Goal: Answer question/provide support: Share knowledge or assist other users

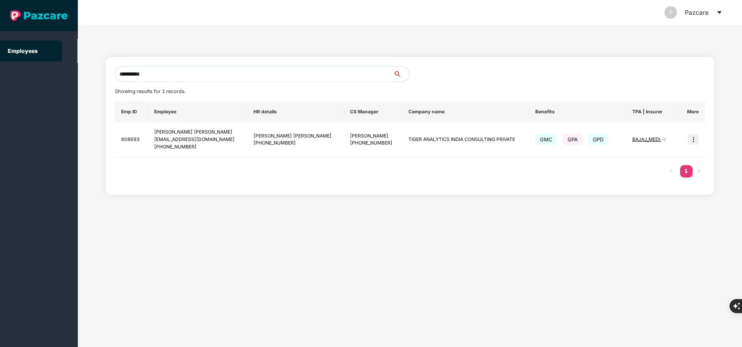
drag, startPoint x: 201, startPoint y: 90, endPoint x: 222, endPoint y: 170, distance: 82.0
click at [222, 170] on div "**********" at bounding box center [410, 125] width 590 height 119
click at [393, 197] on div "**********" at bounding box center [410, 186] width 664 height 322
click at [265, 67] on input "**********" at bounding box center [254, 74] width 279 height 16
paste input "**"
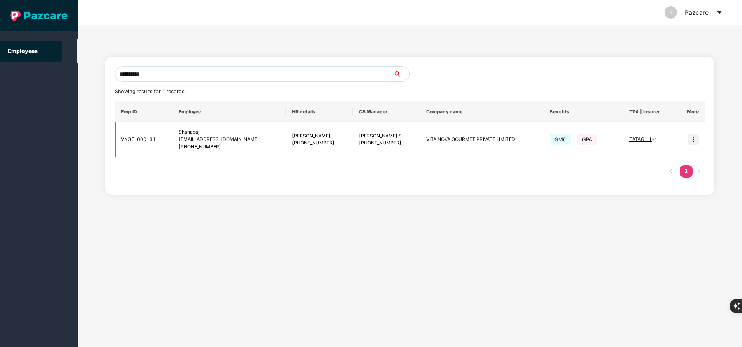
type input "**********"
click at [690, 143] on img at bounding box center [693, 139] width 11 height 11
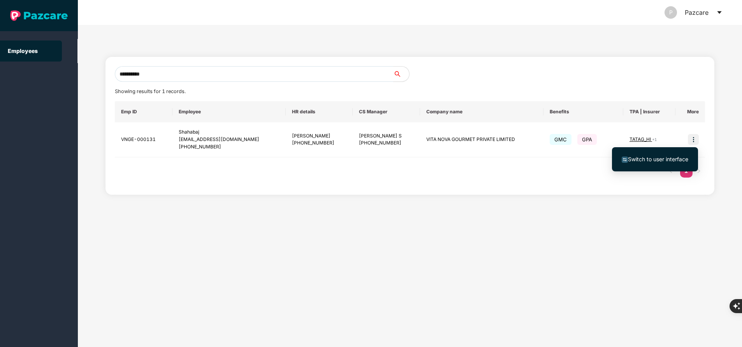
click at [673, 159] on span "Switch to user interface" at bounding box center [658, 159] width 60 height 7
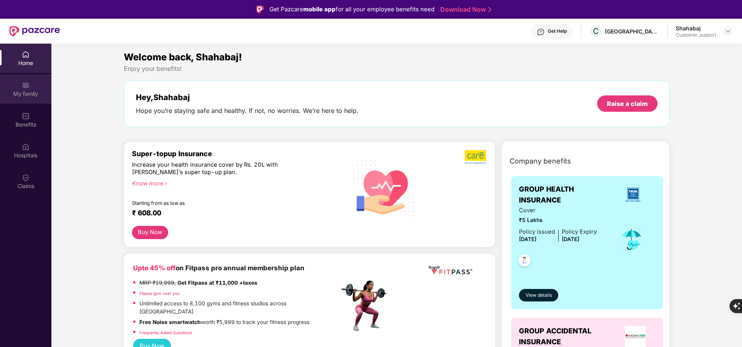
click at [28, 93] on div "My family" at bounding box center [25, 94] width 51 height 8
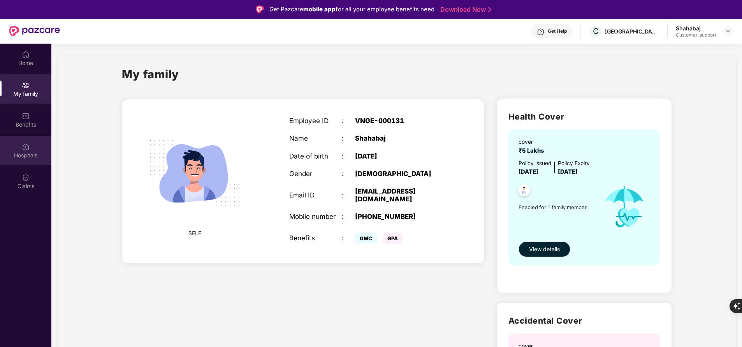
click at [23, 152] on div "Hospitals" at bounding box center [25, 156] width 51 height 8
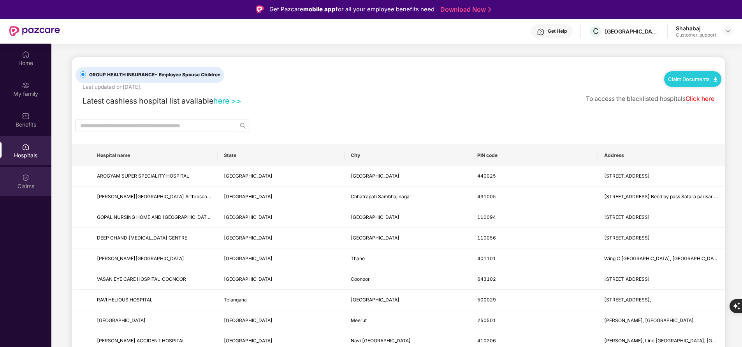
click at [31, 180] on div "Claims" at bounding box center [25, 181] width 51 height 29
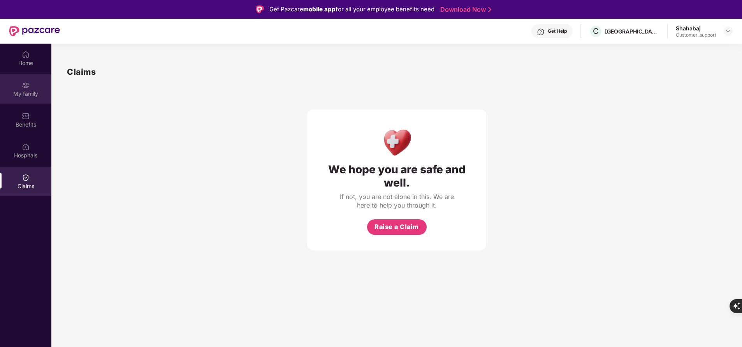
click at [32, 92] on div "My family" at bounding box center [25, 94] width 51 height 8
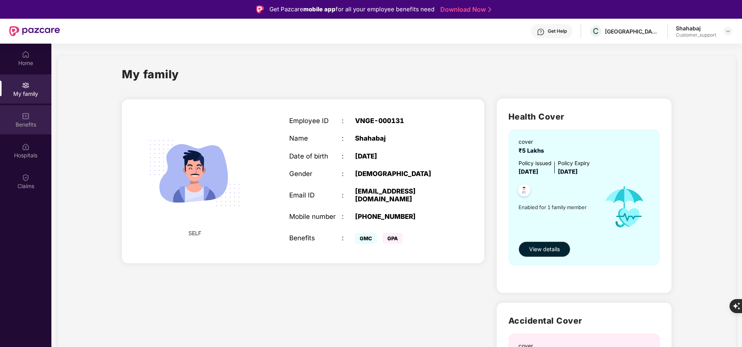
click at [29, 123] on div "Benefits" at bounding box center [25, 125] width 51 height 8
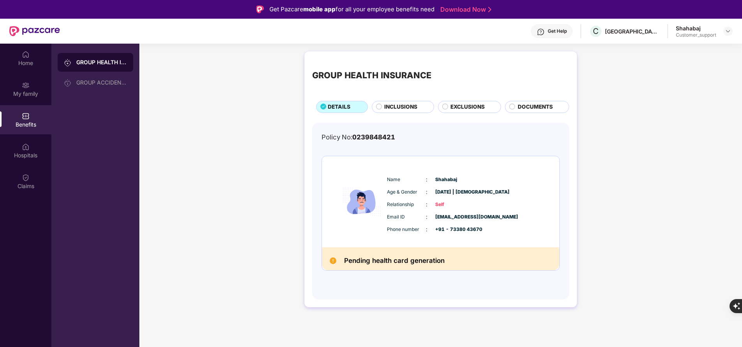
click at [573, 35] on div "Get Help" at bounding box center [552, 31] width 42 height 14
click at [599, 35] on span "C" at bounding box center [596, 30] width 6 height 9
click at [558, 36] on div "Get Help" at bounding box center [552, 31] width 42 height 14
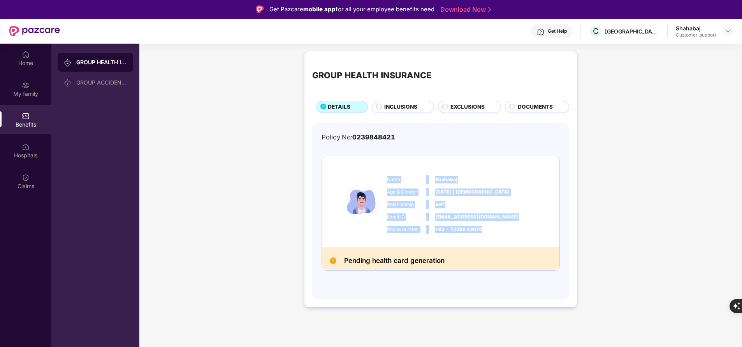
drag, startPoint x: 386, startPoint y: 179, endPoint x: 497, endPoint y: 227, distance: 121.4
click at [497, 227] on div "Name : [PERSON_NAME] Age & Gender : [DATE] | [DEMOGRAPHIC_DATA] Relationship : …" at bounding box center [464, 204] width 159 height 66
copy div "Name : [PERSON_NAME] Age & Gender : [DATE] | [DEMOGRAPHIC_DATA] Relationship : …"
click at [22, 87] on img at bounding box center [26, 85] width 8 height 8
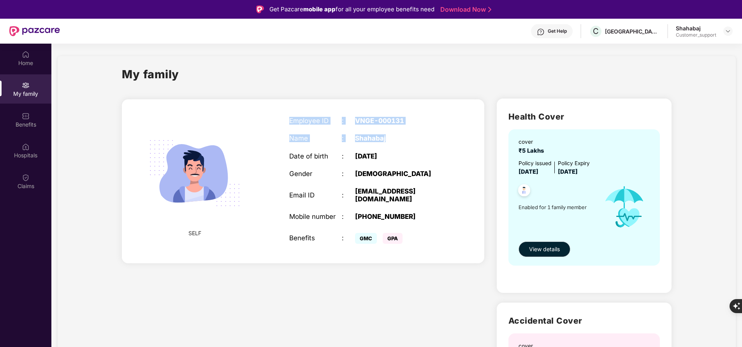
drag, startPoint x: 288, startPoint y: 117, endPoint x: 422, endPoint y: 131, distance: 134.7
click at [422, 131] on div "Employee ID : VNGE-000131 Name : [PERSON_NAME] Date of birth : [DEMOGRAPHIC_DAT…" at bounding box center [368, 181] width 173 height 148
click at [422, 130] on div "Employee ID : VNGE-000131 Name : [PERSON_NAME] Date of birth : [DEMOGRAPHIC_DAT…" at bounding box center [368, 181] width 173 height 148
drag, startPoint x: 284, startPoint y: 121, endPoint x: 417, endPoint y: 120, distance: 132.8
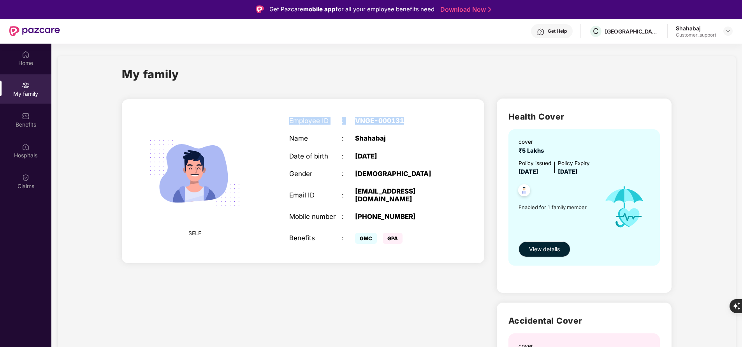
click at [417, 120] on div "Employee ID : VNGE-000131 Name : [PERSON_NAME] Date of birth : [DEMOGRAPHIC_DAT…" at bounding box center [368, 181] width 173 height 148
copy div "Employee ID : VNGE-000131"
click at [622, 31] on div "[GEOGRAPHIC_DATA]" at bounding box center [632, 31] width 55 height 7
click at [599, 32] on span "C" at bounding box center [596, 30] width 6 height 9
click at [599, 35] on span "C" at bounding box center [596, 30] width 6 height 9
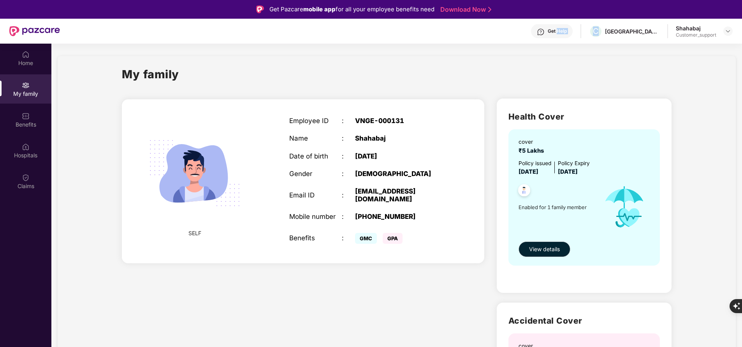
drag, startPoint x: 605, startPoint y: 35, endPoint x: 570, endPoint y: 35, distance: 34.7
click at [570, 35] on div "Get Help C COFFEE ISLAND Shahabaj Customer_support" at bounding box center [396, 31] width 673 height 25
click at [570, 35] on div "Get Help" at bounding box center [552, 31] width 42 height 14
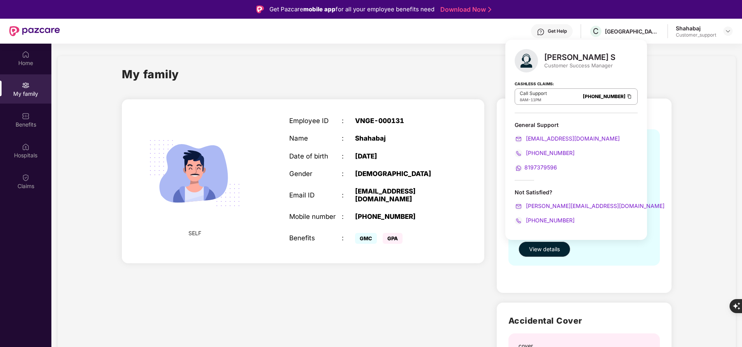
click at [560, 53] on div "[PERSON_NAME] S" at bounding box center [580, 57] width 71 height 9
copy div "[PERSON_NAME] S"
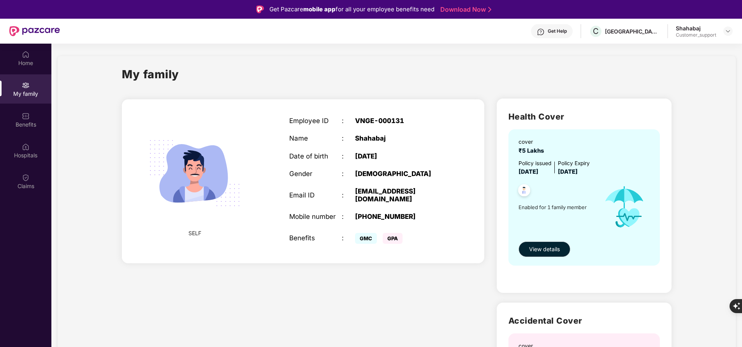
click at [205, 87] on div "My family" at bounding box center [397, 78] width 550 height 27
click at [382, 213] on div "[PHONE_NUMBER]" at bounding box center [401, 217] width 92 height 8
copy div "[PHONE_NUMBER]"
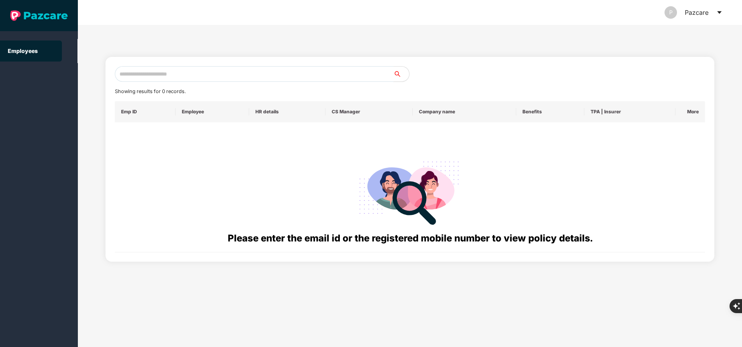
click at [234, 72] on input "text" at bounding box center [254, 74] width 279 height 16
paste input "**********"
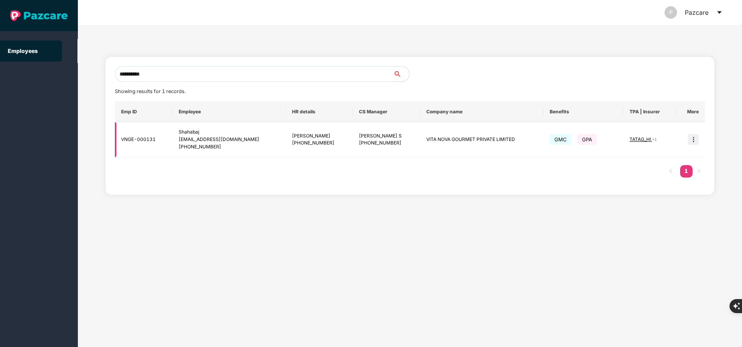
click at [447, 139] on td "VITA NOVA GOURMET PRIVATE LIMITED" at bounding box center [481, 139] width 123 height 35
copy td "VITA NOVA GOURMET PRIVATE LIMITED"
click at [196, 78] on input "**********" at bounding box center [254, 74] width 279 height 16
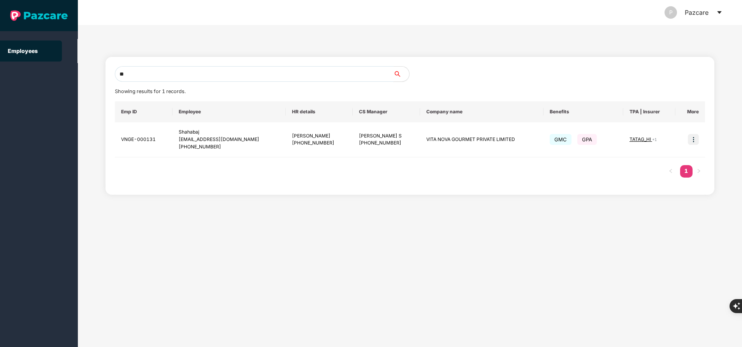
type input "*"
paste input "**********"
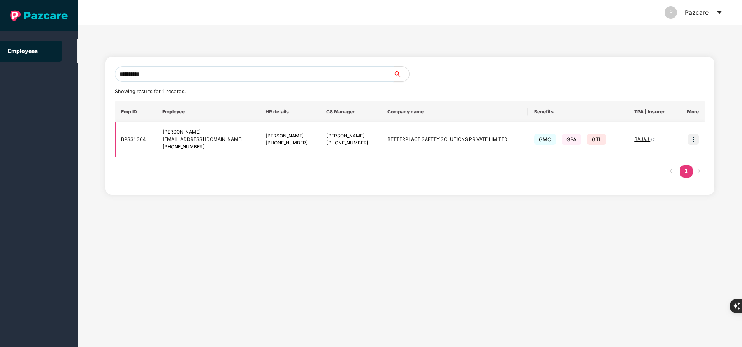
type input "**********"
click at [696, 143] on img at bounding box center [693, 139] width 11 height 11
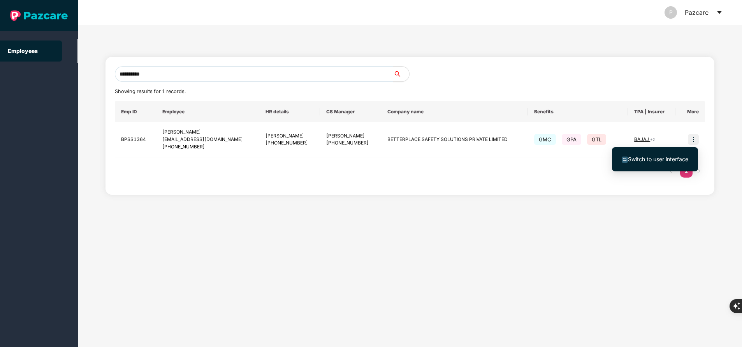
click at [663, 160] on span "Switch to user interface" at bounding box center [658, 159] width 60 height 7
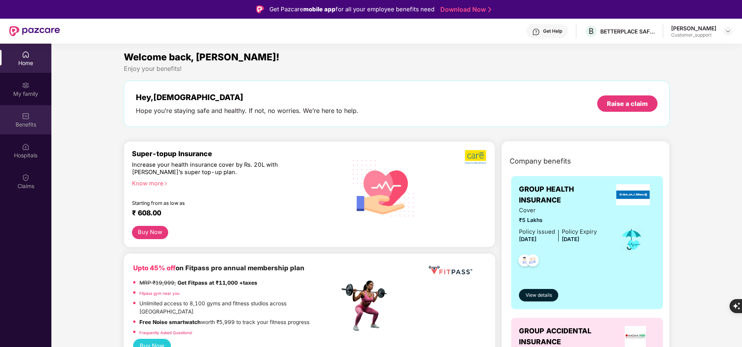
click at [34, 129] on div "Benefits" at bounding box center [25, 119] width 51 height 29
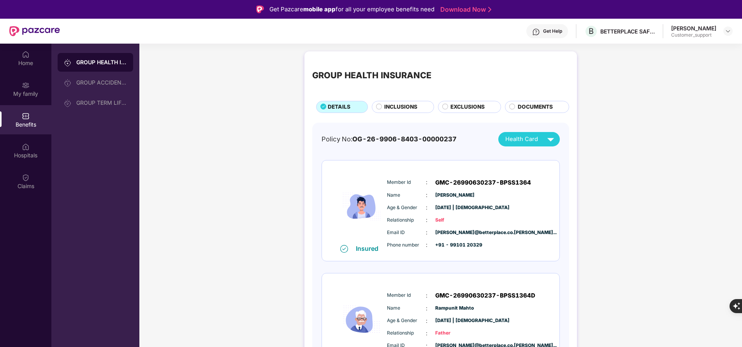
click at [412, 106] on span "INCLUSIONS" at bounding box center [400, 107] width 33 height 8
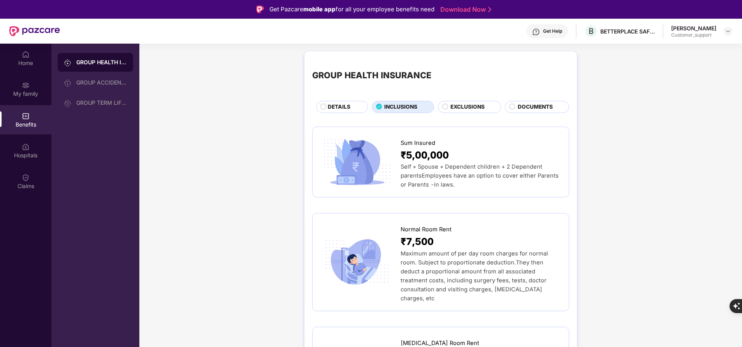
click at [466, 103] on span "EXCLUSIONS" at bounding box center [468, 107] width 34 height 8
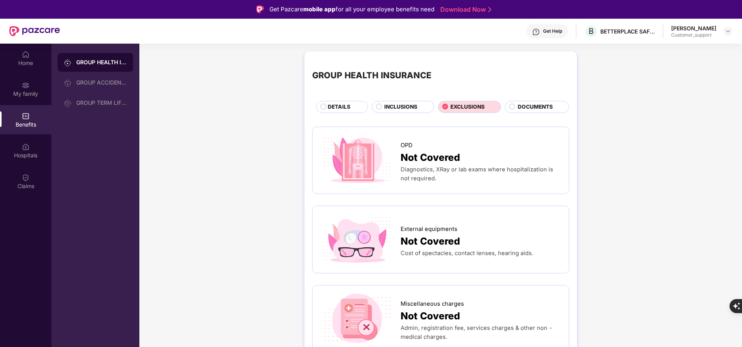
click at [403, 105] on span "INCLUSIONS" at bounding box center [400, 107] width 33 height 8
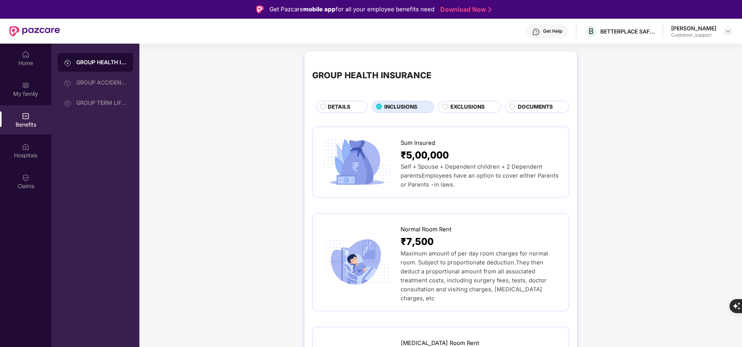
click at [342, 103] on span "DETAILS" at bounding box center [339, 107] width 23 height 8
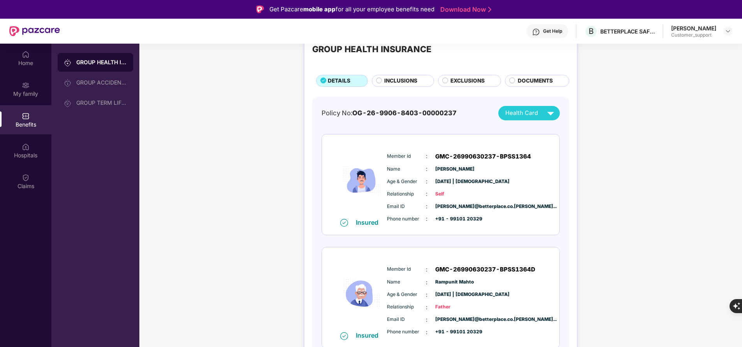
scroll to position [26, 0]
click at [390, 83] on span "INCLUSIONS" at bounding box center [400, 81] width 33 height 8
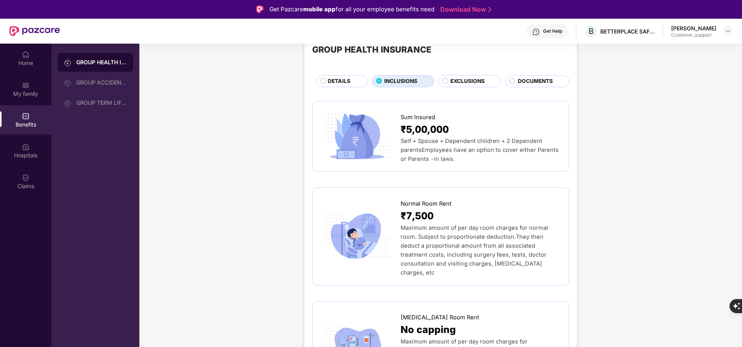
click at [331, 79] on span "DETAILS" at bounding box center [339, 81] width 23 height 8
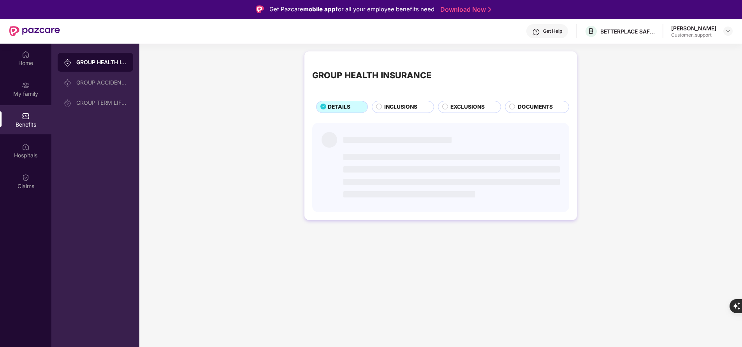
scroll to position [0, 0]
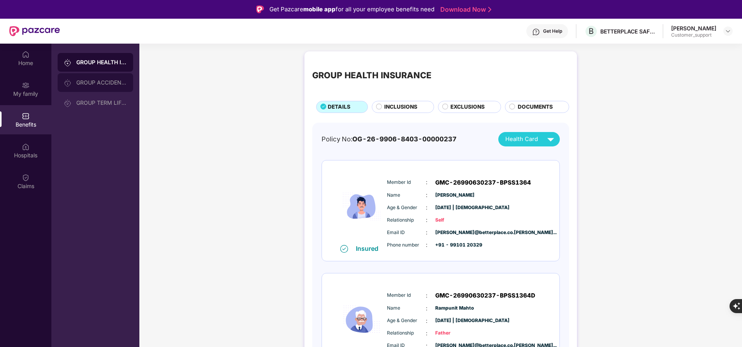
click at [110, 88] on div "GROUP ACCIDENTAL INSURANCE" at bounding box center [96, 82] width 76 height 19
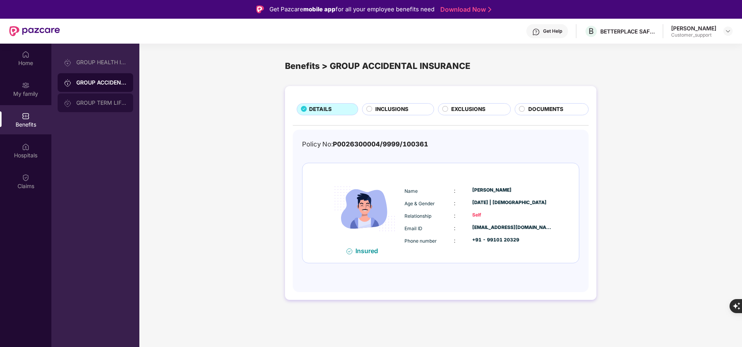
click at [106, 106] on div "GROUP TERM LIFE INSURANCE" at bounding box center [101, 103] width 51 height 6
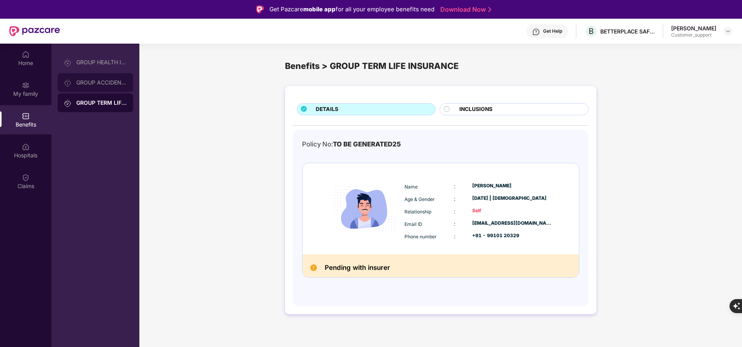
click at [113, 85] on div "GROUP ACCIDENTAL INSURANCE" at bounding box center [101, 82] width 51 height 6
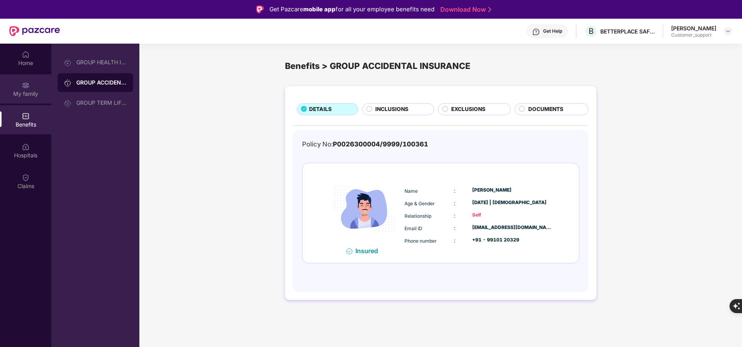
click at [30, 90] on div "My family" at bounding box center [25, 94] width 51 height 8
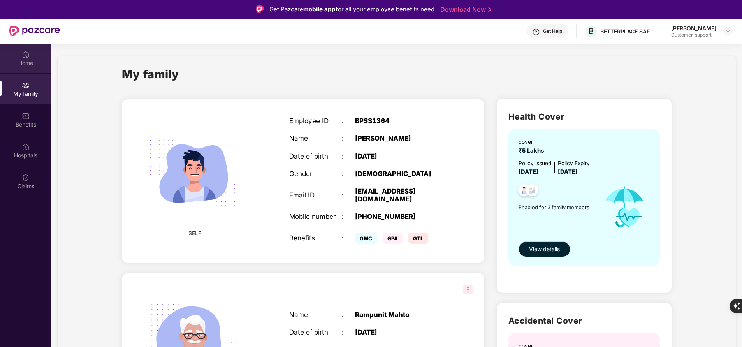
click at [32, 62] on div "Home" at bounding box center [25, 63] width 51 height 8
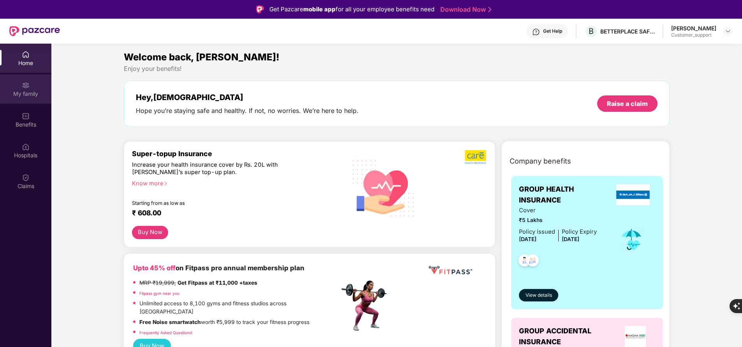
click at [34, 95] on div "My family" at bounding box center [25, 94] width 51 height 8
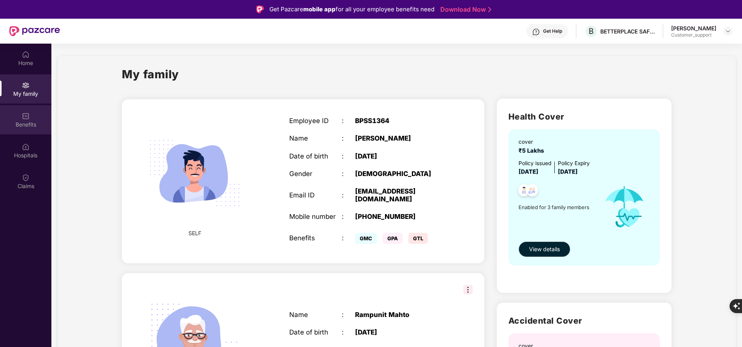
click at [28, 119] on img at bounding box center [26, 116] width 8 height 8
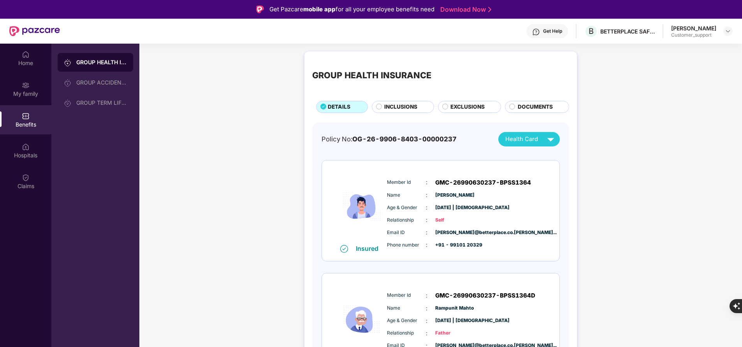
click at [397, 106] on span "INCLUSIONS" at bounding box center [400, 107] width 33 height 8
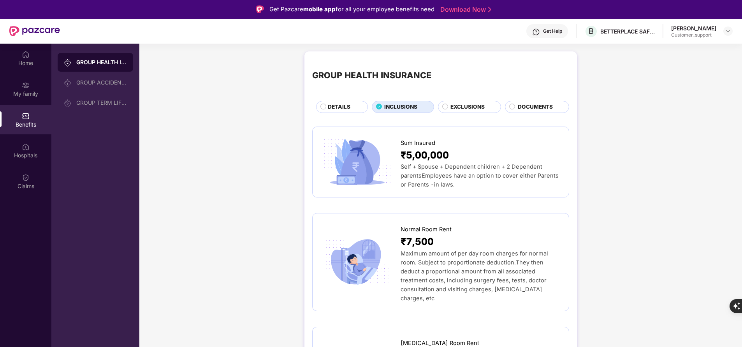
click at [333, 105] on span "DETAILS" at bounding box center [339, 107] width 23 height 8
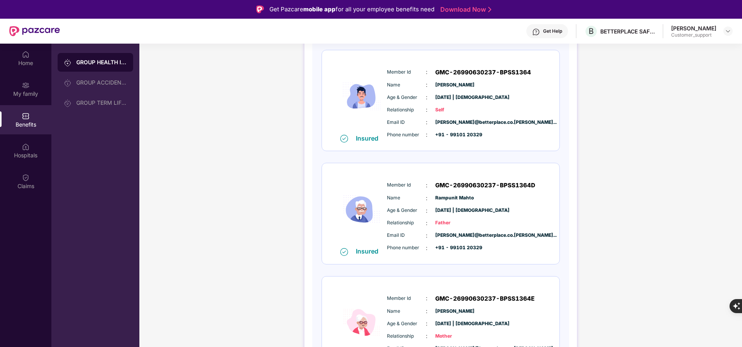
scroll to position [110, 0]
click at [28, 91] on div "My family" at bounding box center [25, 94] width 51 height 8
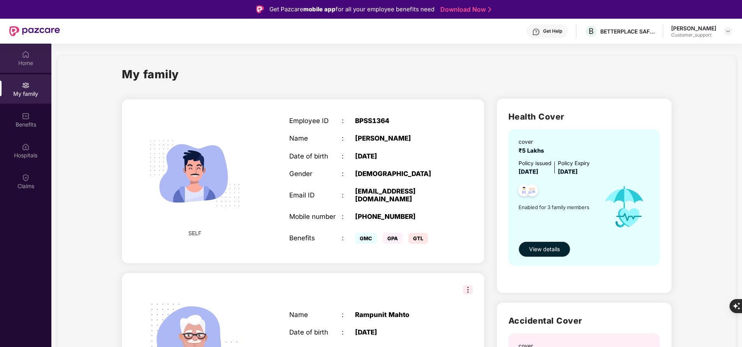
click at [26, 58] on img at bounding box center [26, 55] width 8 height 8
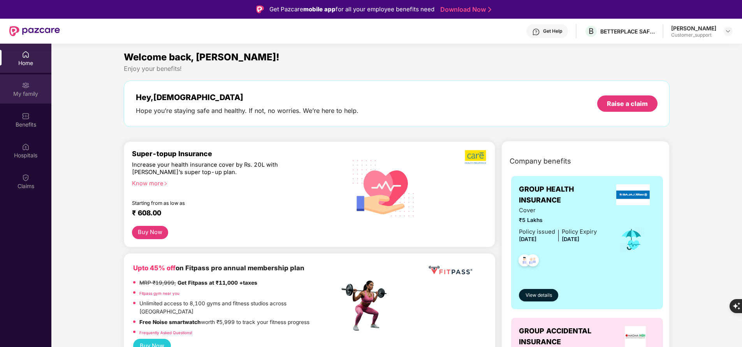
click at [26, 93] on div "My family" at bounding box center [25, 94] width 51 height 8
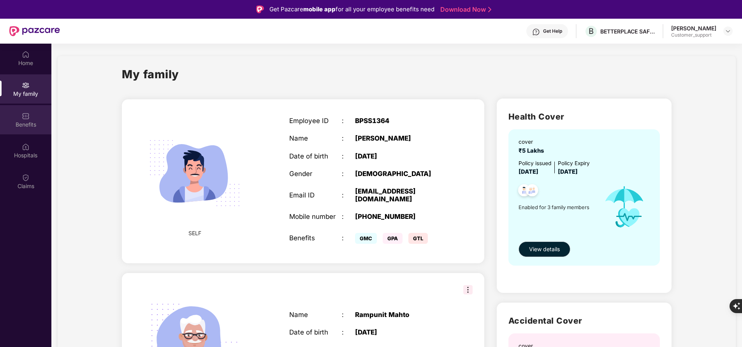
click at [28, 117] on img at bounding box center [26, 116] width 8 height 8
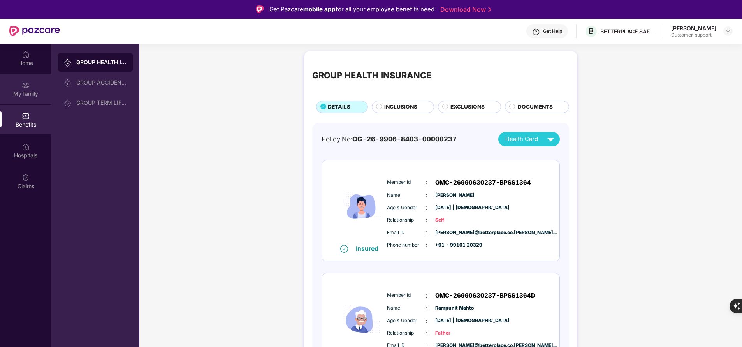
click at [37, 94] on div "My family" at bounding box center [25, 94] width 51 height 8
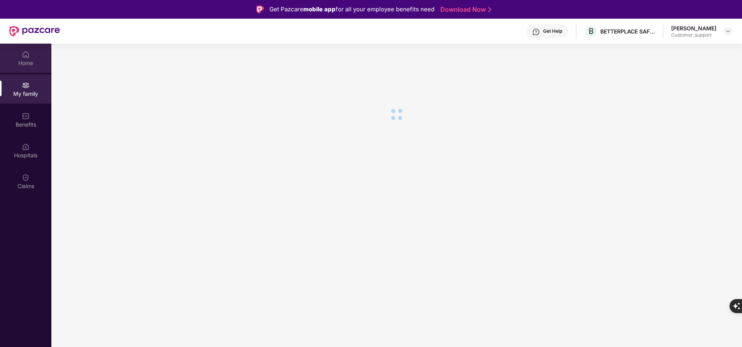
click at [35, 55] on div "Home" at bounding box center [25, 58] width 51 height 29
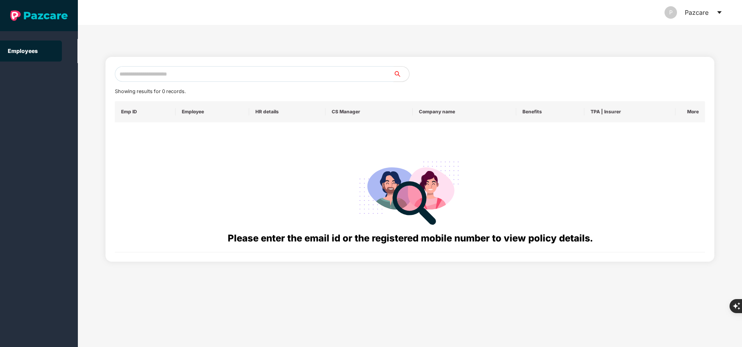
click at [249, 75] on input "text" at bounding box center [254, 74] width 279 height 16
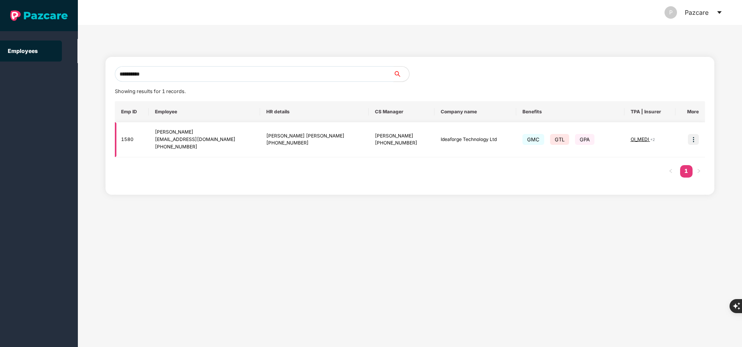
type input "**********"
click at [692, 141] on img at bounding box center [693, 139] width 11 height 11
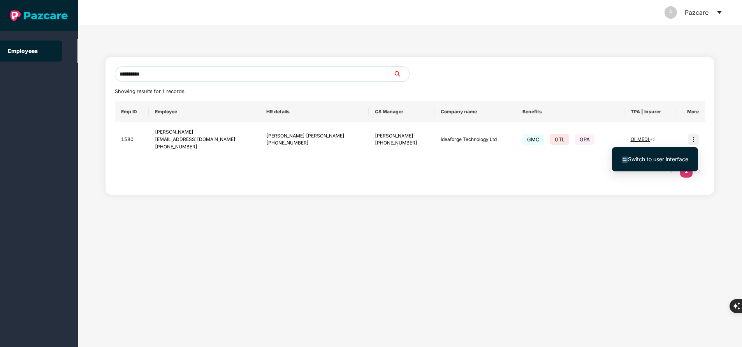
click at [655, 161] on span "Switch to user interface" at bounding box center [658, 159] width 60 height 7
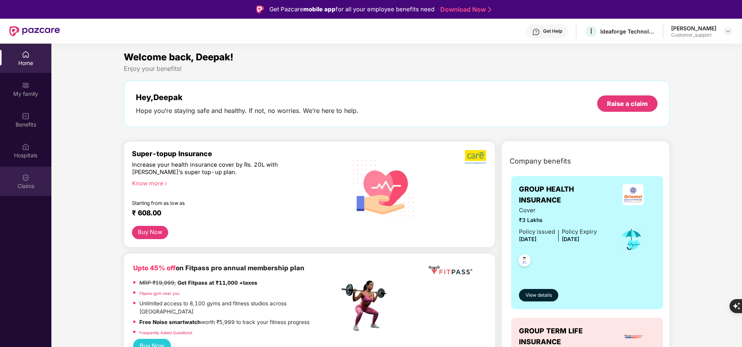
click at [28, 180] on img at bounding box center [26, 178] width 8 height 8
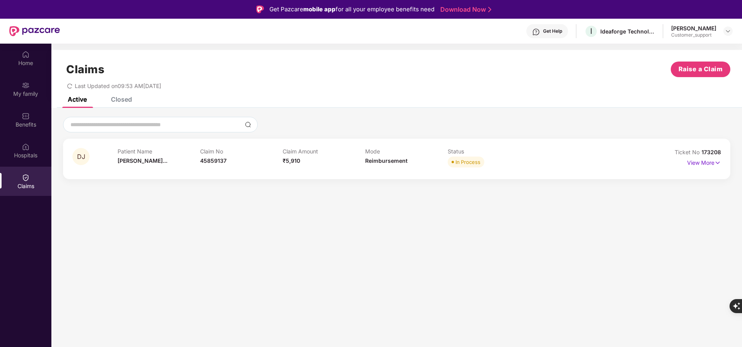
click at [125, 100] on div "Closed" at bounding box center [121, 99] width 21 height 8
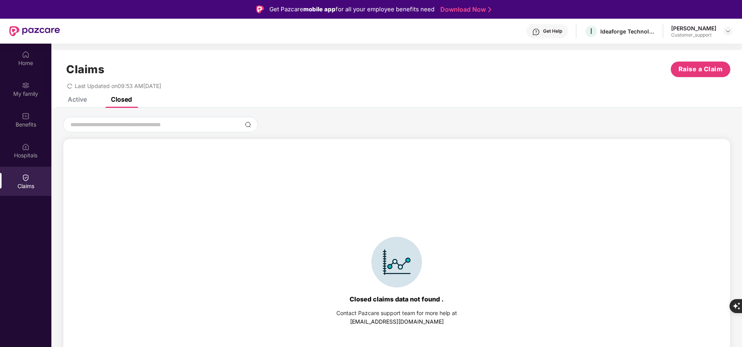
click at [81, 101] on div "Active" at bounding box center [77, 99] width 19 height 8
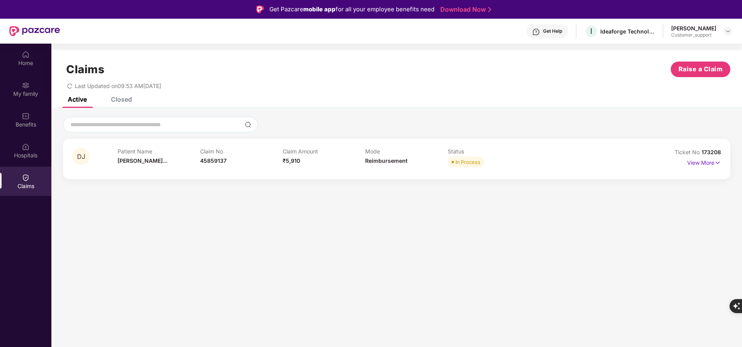
click at [713, 150] on span "173208" at bounding box center [711, 152] width 19 height 7
copy div "No 173208"
drag, startPoint x: 58, startPoint y: 288, endPoint x: 32, endPoint y: 70, distance: 219.6
click at [57, 287] on section "Claims Raise a Claim Last Updated on 09:53 AM[DATE] Active Closed DJ Patient Na…" at bounding box center [396, 217] width 691 height 347
